Goal: Information Seeking & Learning: Learn about a topic

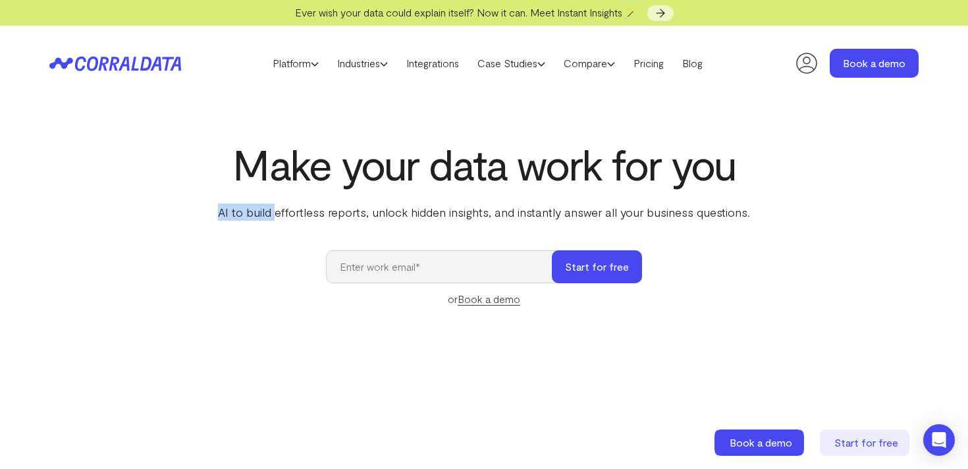
drag, startPoint x: 279, startPoint y: 215, endPoint x: 654, endPoint y: 204, distance: 374.9
click at [654, 204] on p "AI to build effortless reports, unlock hidden insights, and instantly answer al…" at bounding box center [483, 212] width 537 height 17
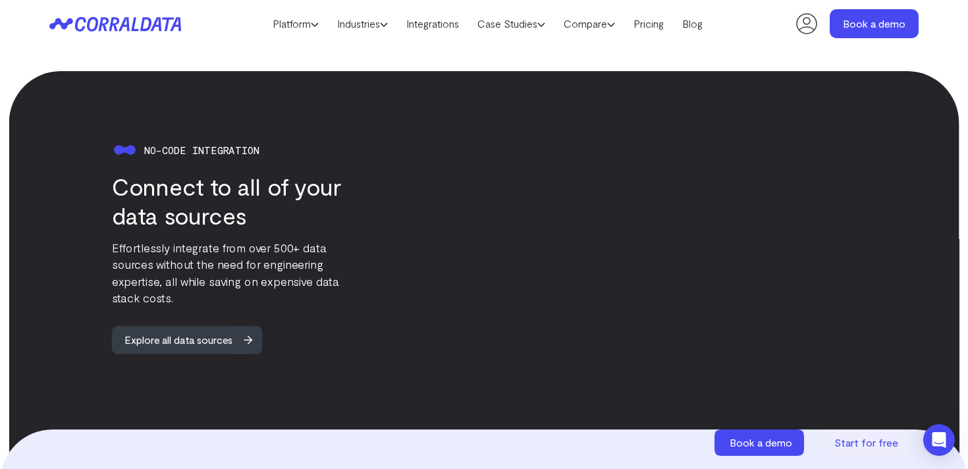
scroll to position [1269, 0]
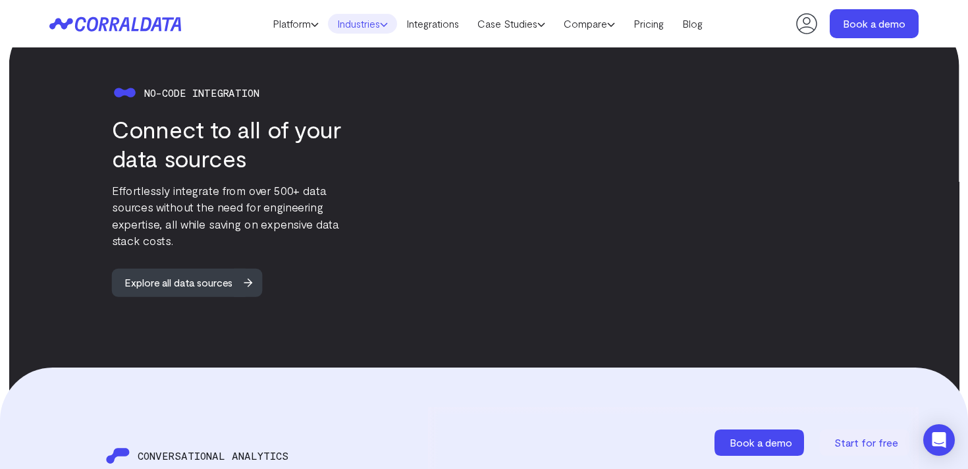
click at [359, 23] on link "Industries" at bounding box center [362, 24] width 69 height 20
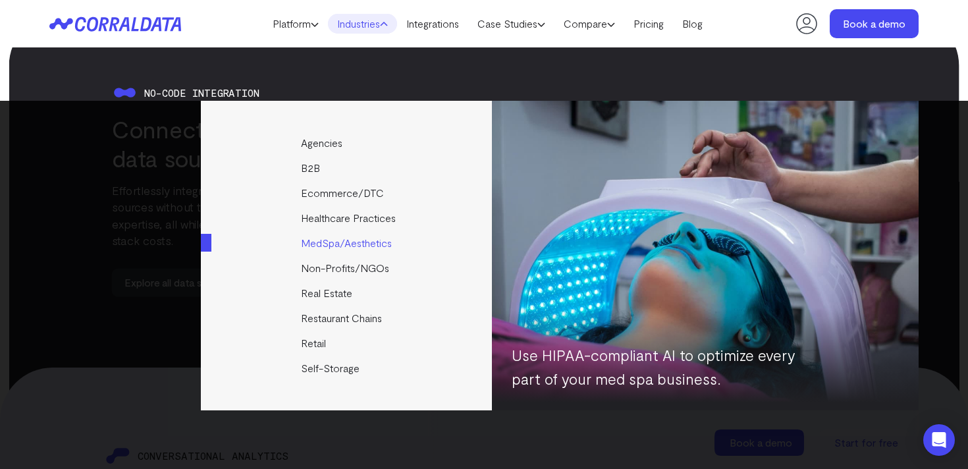
click at [338, 238] on link "MedSpa/Aesthetics" at bounding box center [347, 243] width 293 height 25
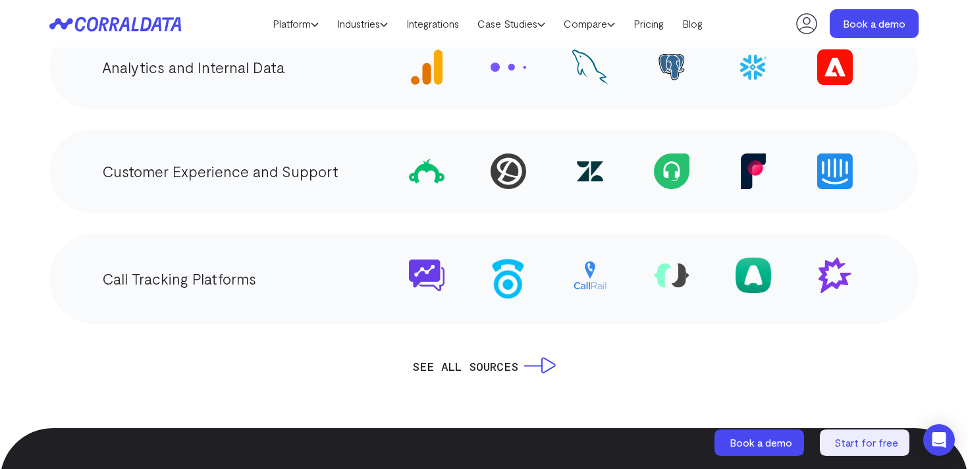
scroll to position [2765, 0]
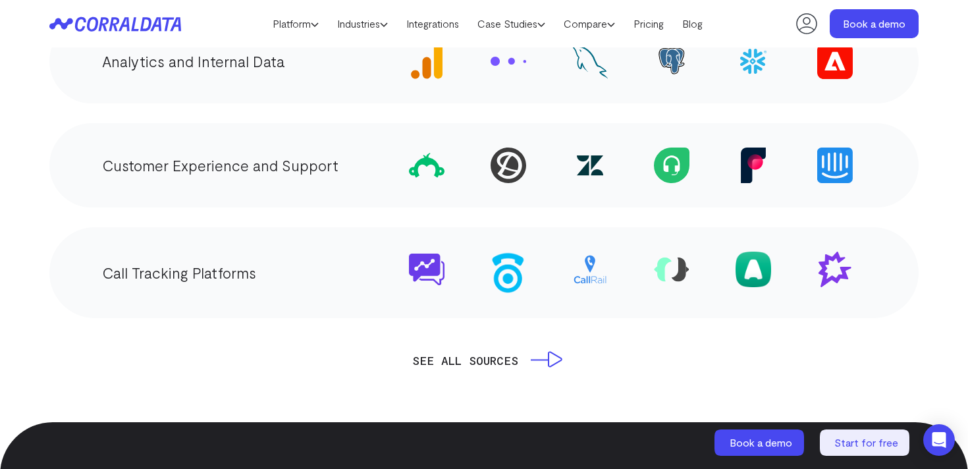
click at [553, 351] on link "SEE ALL SOURCES" at bounding box center [484, 360] width 144 height 18
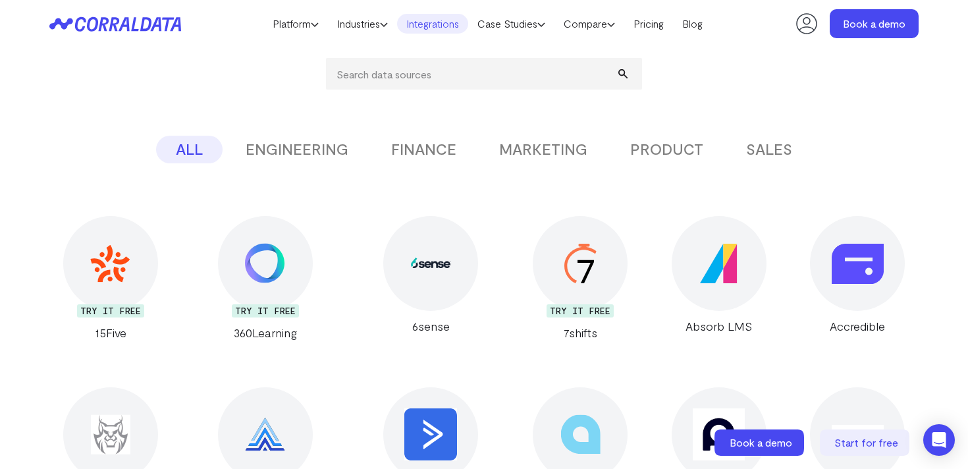
scroll to position [207, 0]
click at [761, 150] on button "SALES" at bounding box center [769, 149] width 86 height 28
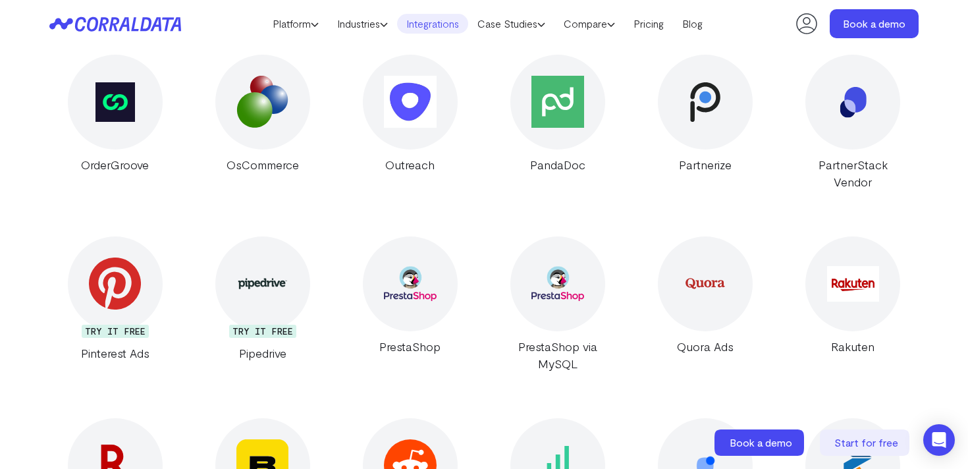
scroll to position [3439, 0]
